Goal: Task Accomplishment & Management: Manage account settings

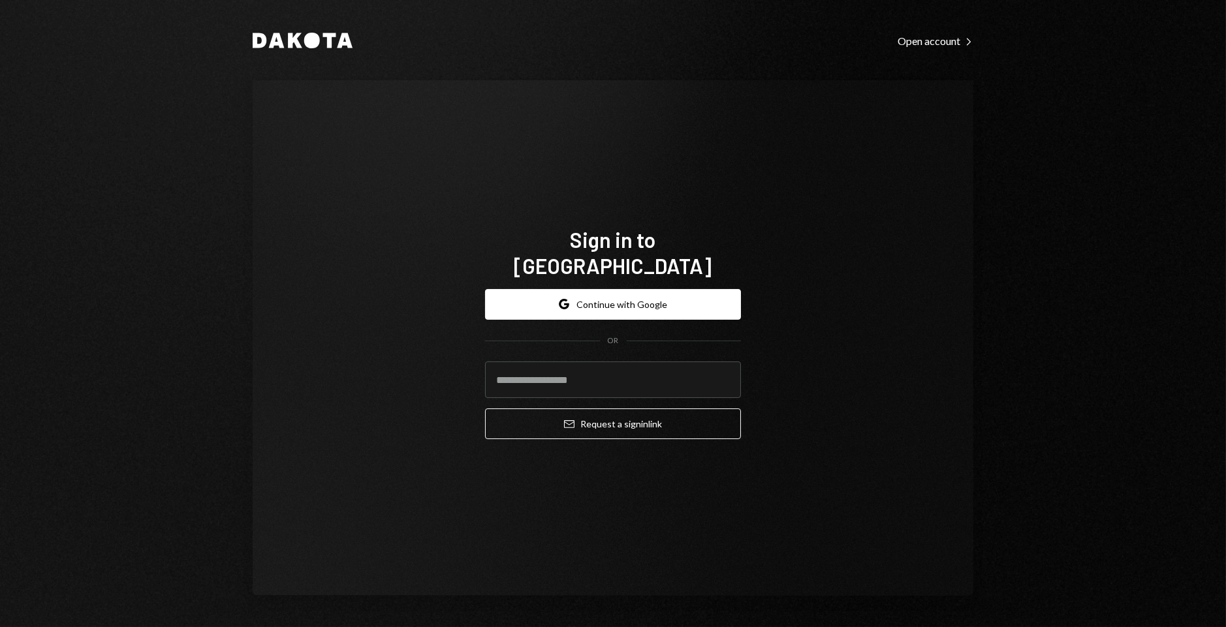
type input "**********"
click at [600, 415] on button "Email Request a sign in link" at bounding box center [613, 424] width 256 height 31
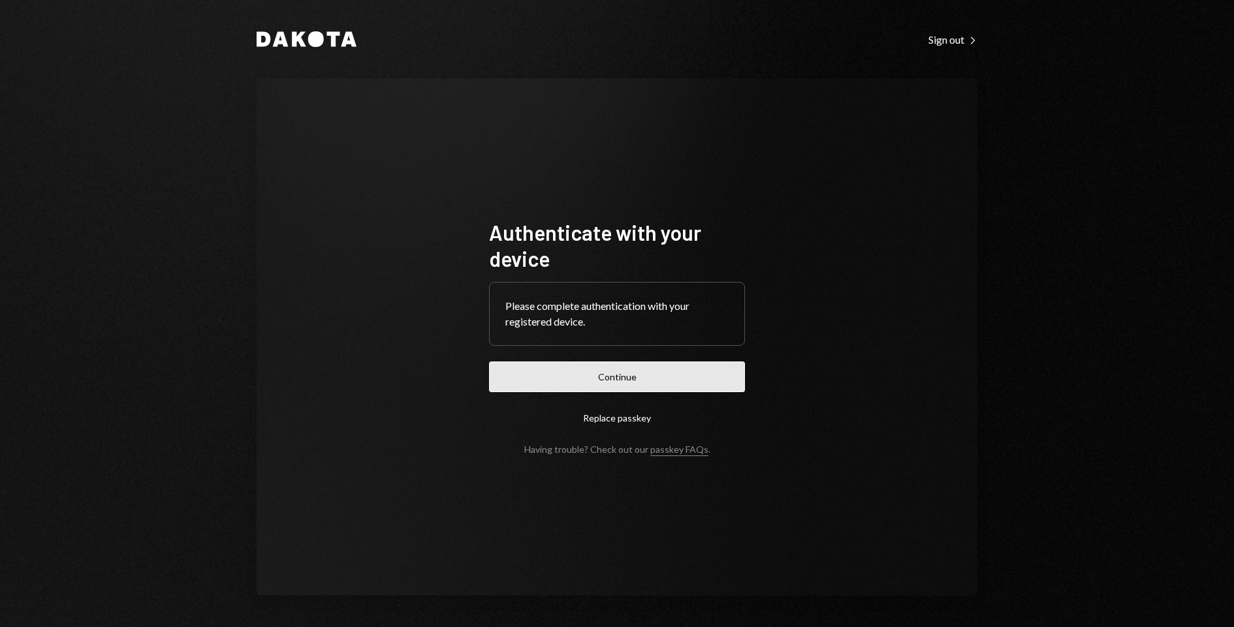
click at [689, 377] on button "Continue" at bounding box center [617, 377] width 256 height 31
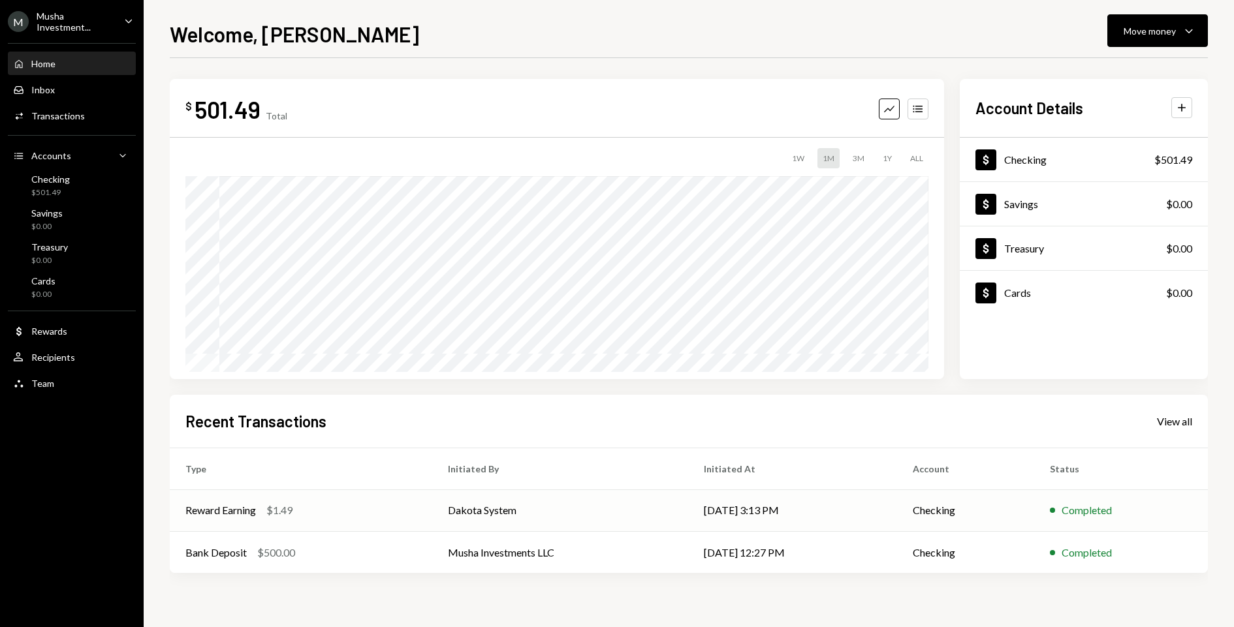
click at [847, 509] on td "09/29/25 3:13 PM" at bounding box center [792, 511] width 209 height 42
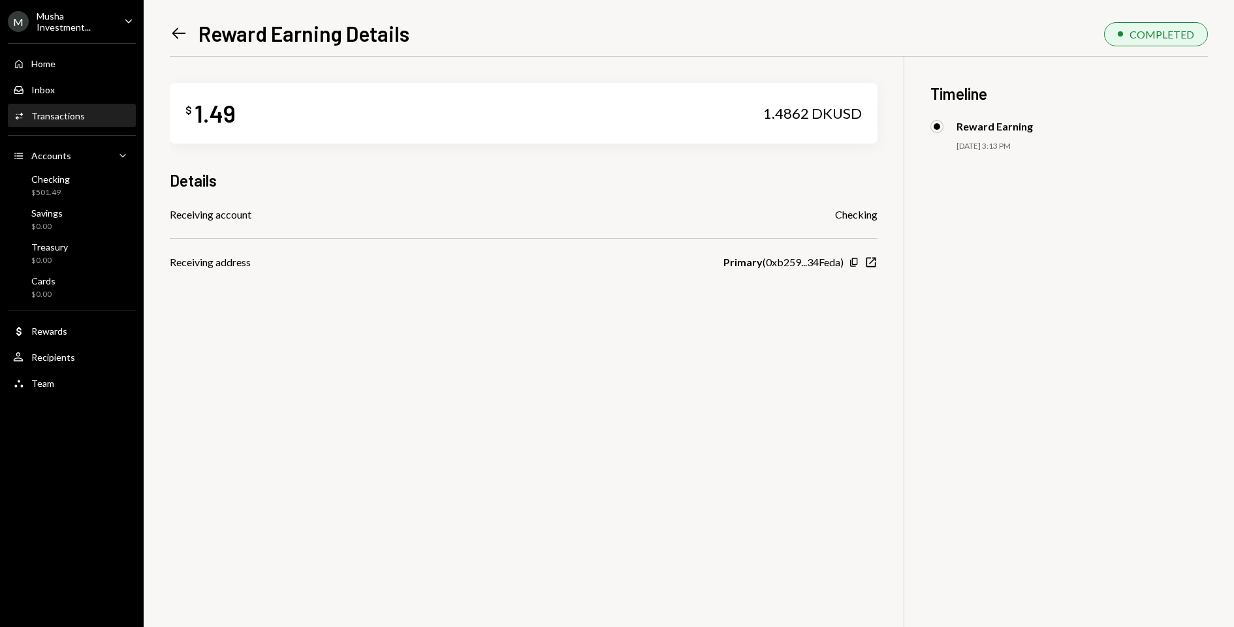
click at [832, 118] on div "1.4862 DKUSD" at bounding box center [812, 113] width 99 height 18
click at [824, 147] on div "$ 1.49 1.4862 DKUSD Details Receiving account Checking Receiving address Primar…" at bounding box center [524, 163] width 708 height 213
click at [91, 68] on div "Home Home" at bounding box center [71, 64] width 117 height 12
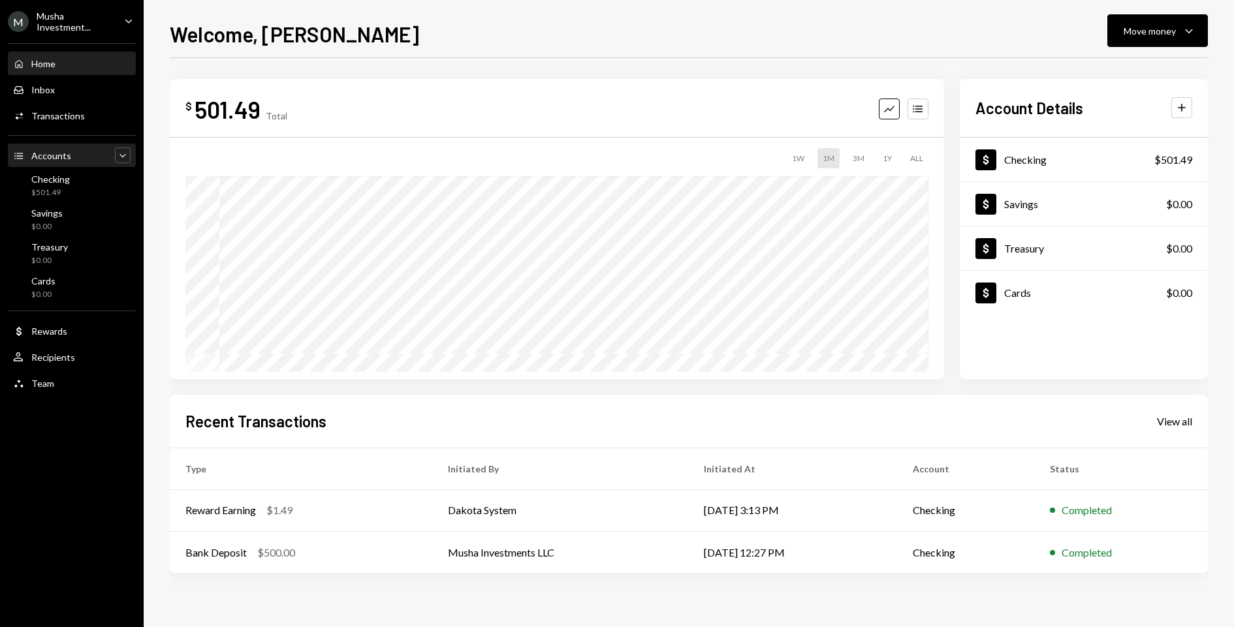
click at [127, 155] on icon "Caret Down" at bounding box center [122, 155] width 13 height 13
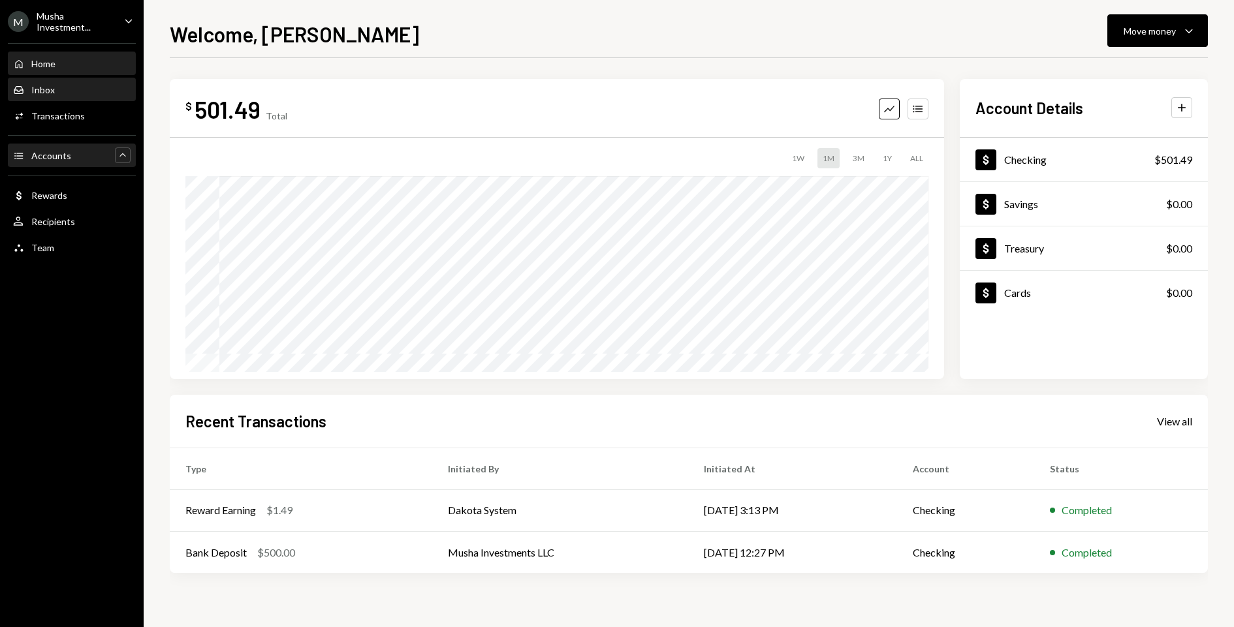
click at [97, 80] on div "Inbox Inbox" at bounding box center [71, 90] width 117 height 22
